Goal: Task Accomplishment & Management: Manage account settings

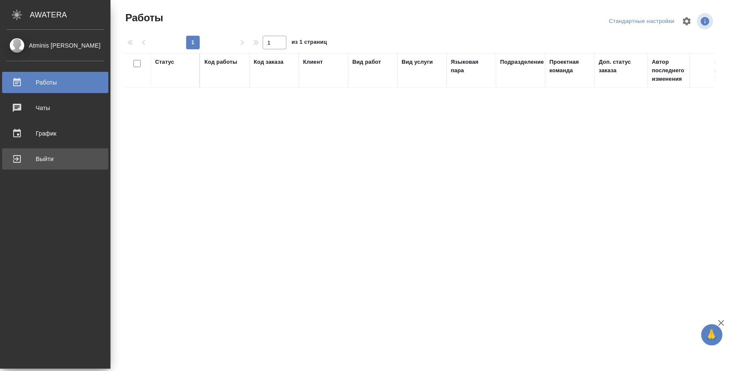
click at [10, 162] on div "Выйти" at bounding box center [55, 159] width 98 height 13
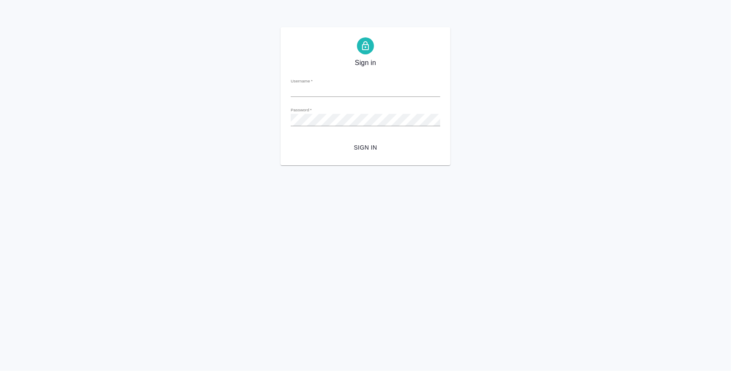
type input "[EMAIL_ADDRESS][DOMAIN_NAME]"
click at [364, 145] on span "Sign in" at bounding box center [366, 147] width 136 height 11
